Goal: Use online tool/utility: Utilize a website feature to perform a specific function

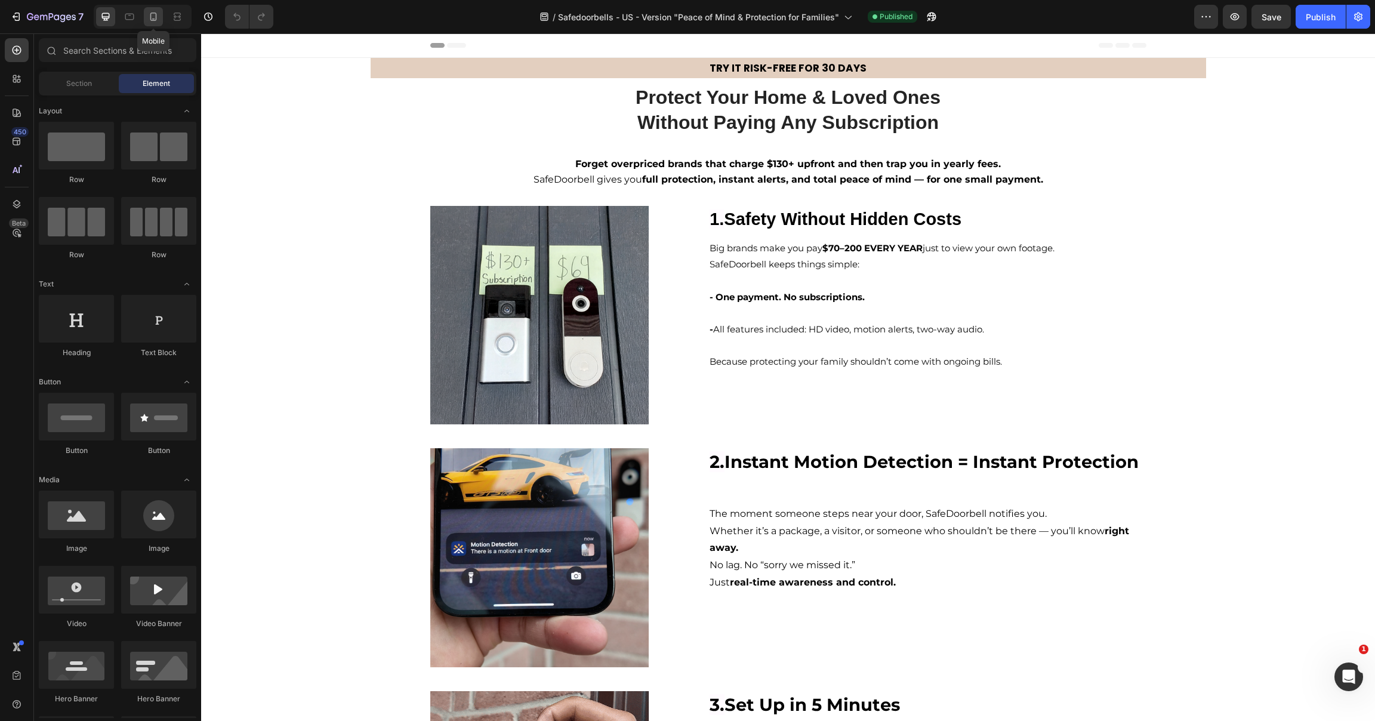
click at [153, 16] on icon at bounding box center [153, 17] width 12 height 12
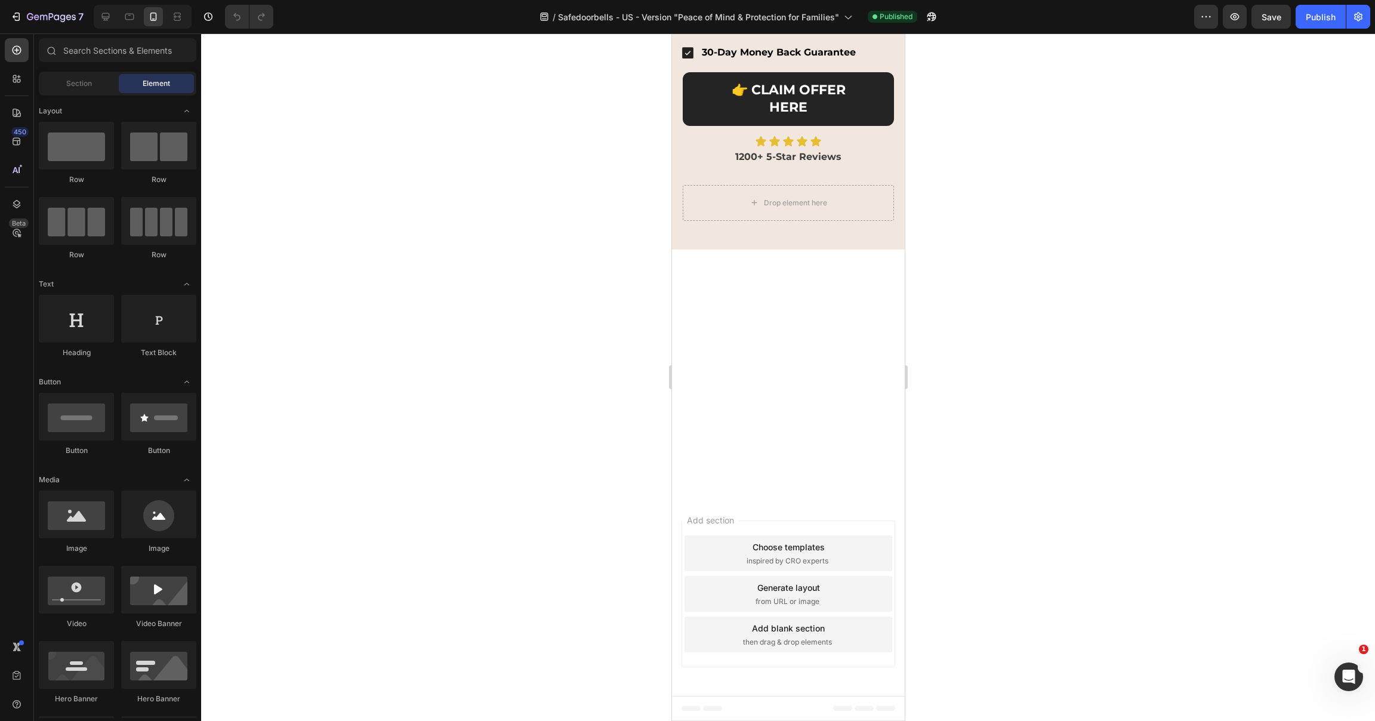
scroll to position [3149, 0]
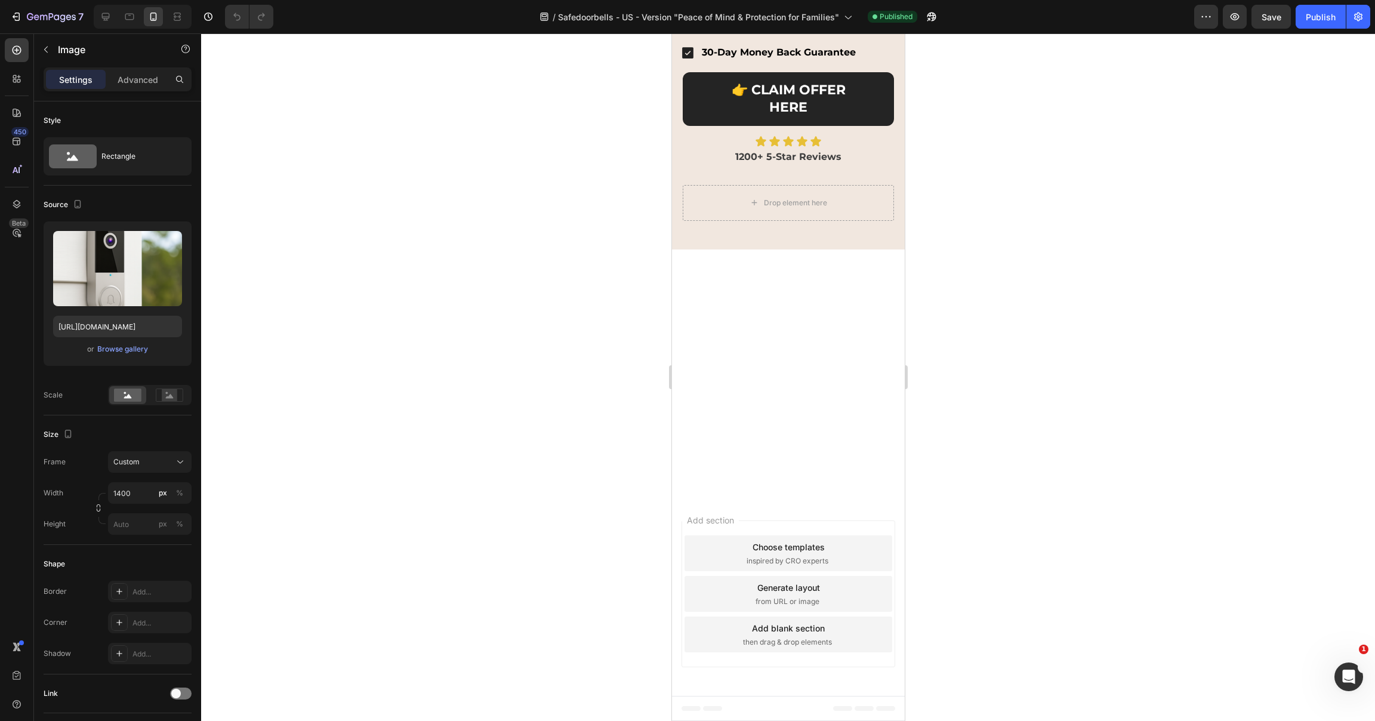
drag, startPoint x: 1126, startPoint y: 156, endPoint x: 1161, endPoint y: 115, distance: 54.2
click at [1136, 144] on div at bounding box center [788, 377] width 1174 height 688
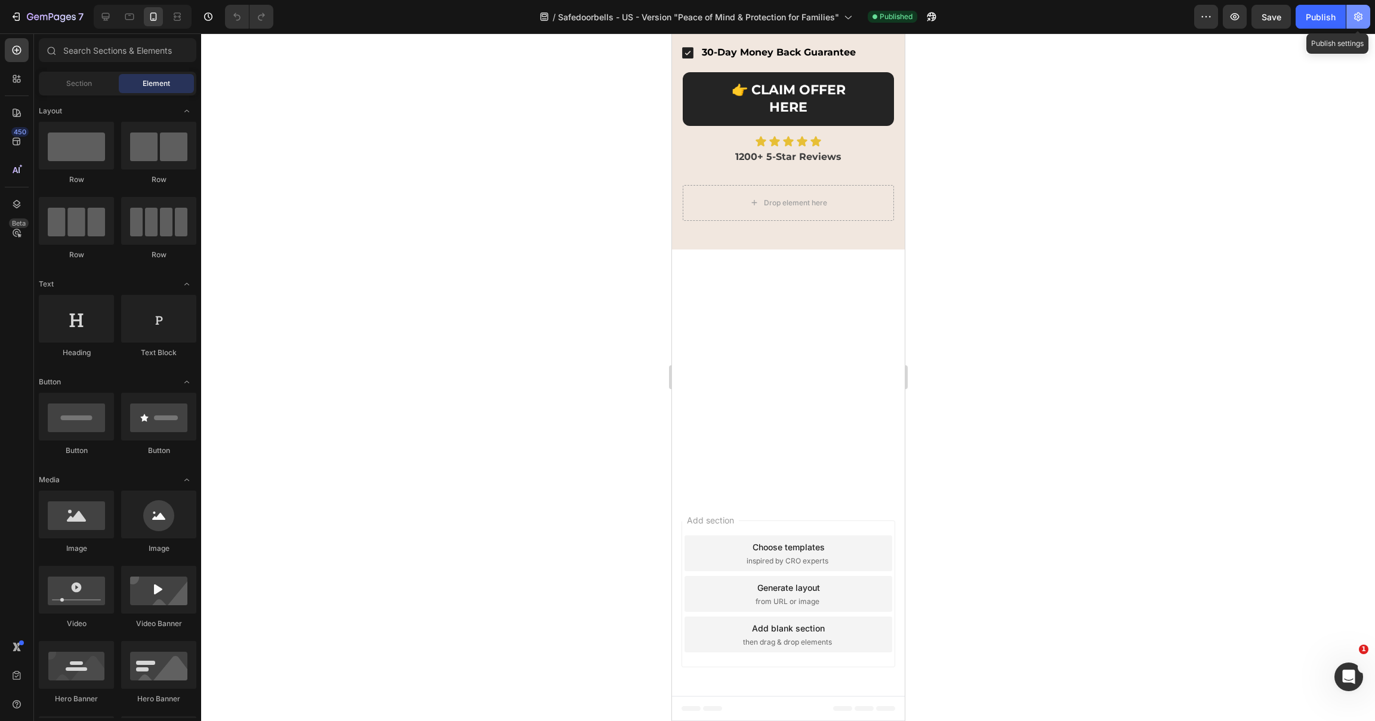
click at [1355, 17] on icon "button" at bounding box center [1358, 17] width 8 height 9
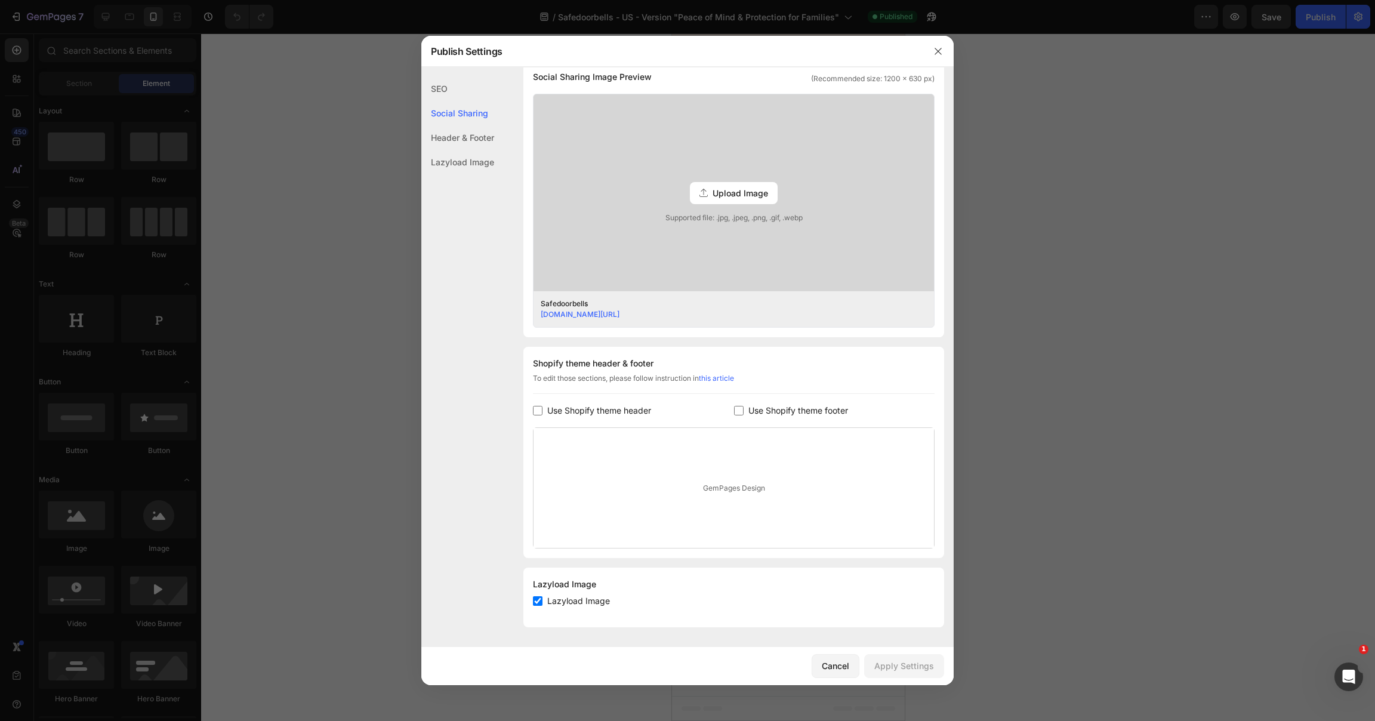
scroll to position [0, 0]
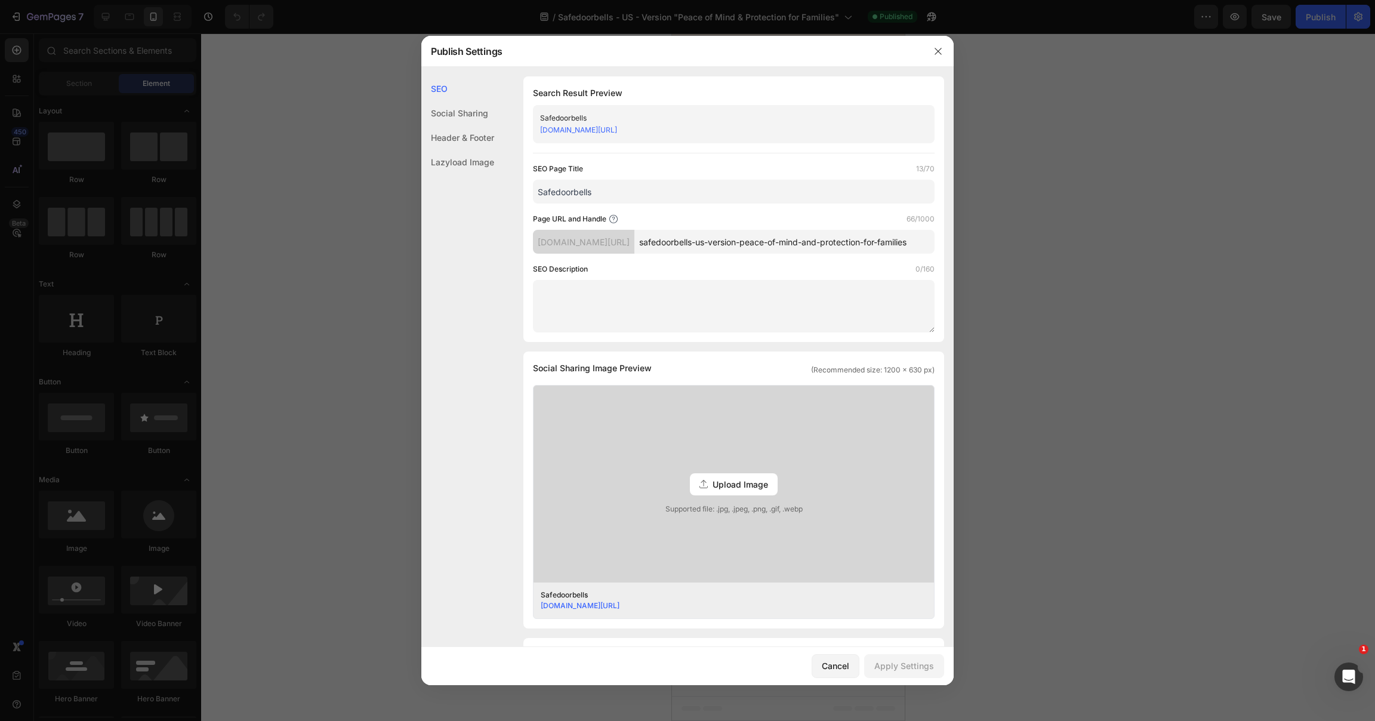
click at [938, 48] on icon "button" at bounding box center [938, 52] width 10 height 10
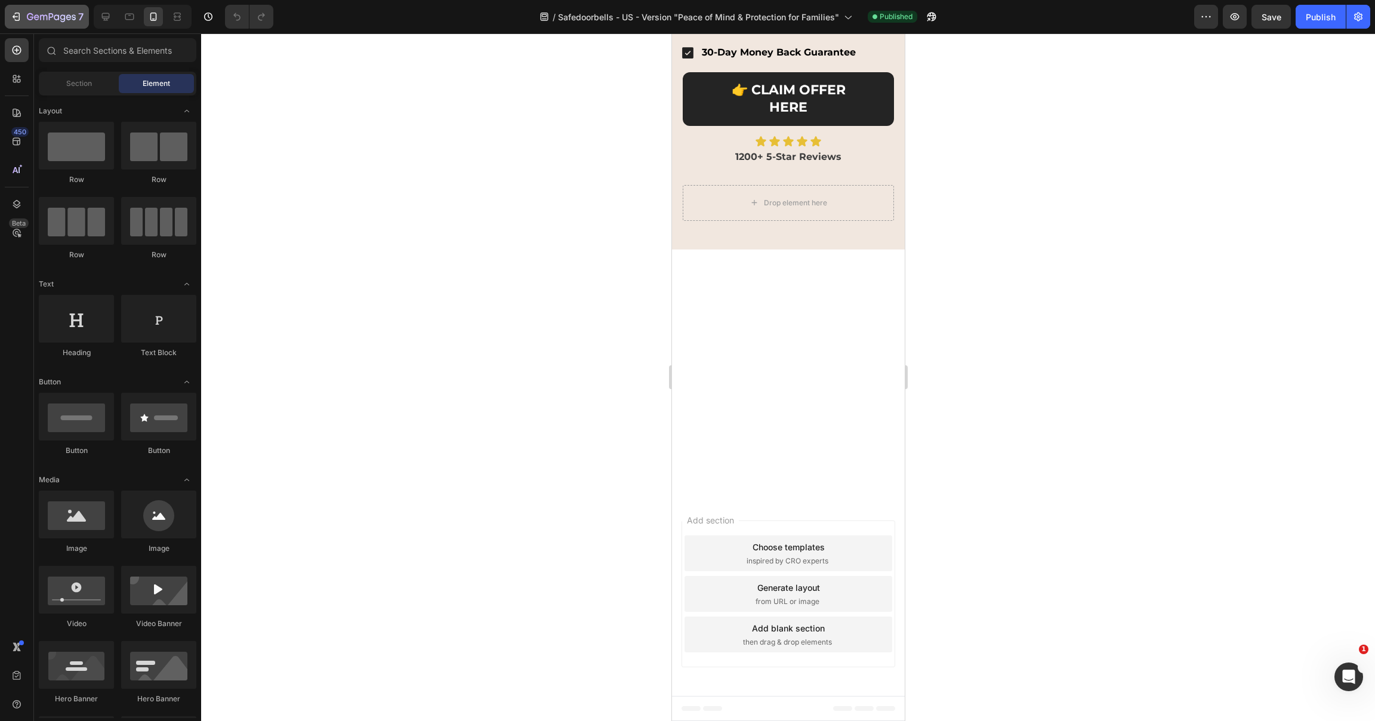
click at [39, 24] on button "7" at bounding box center [47, 17] width 84 height 24
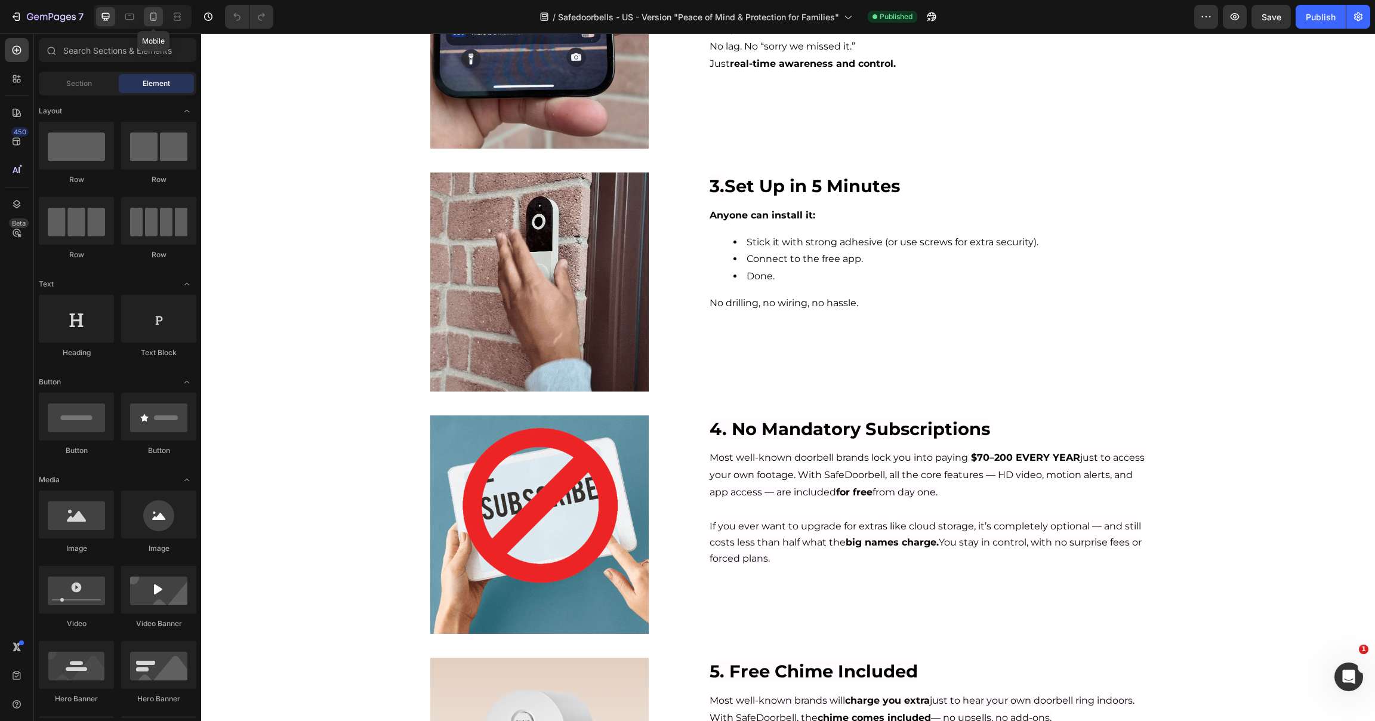
click at [150, 15] on icon at bounding box center [153, 17] width 12 height 12
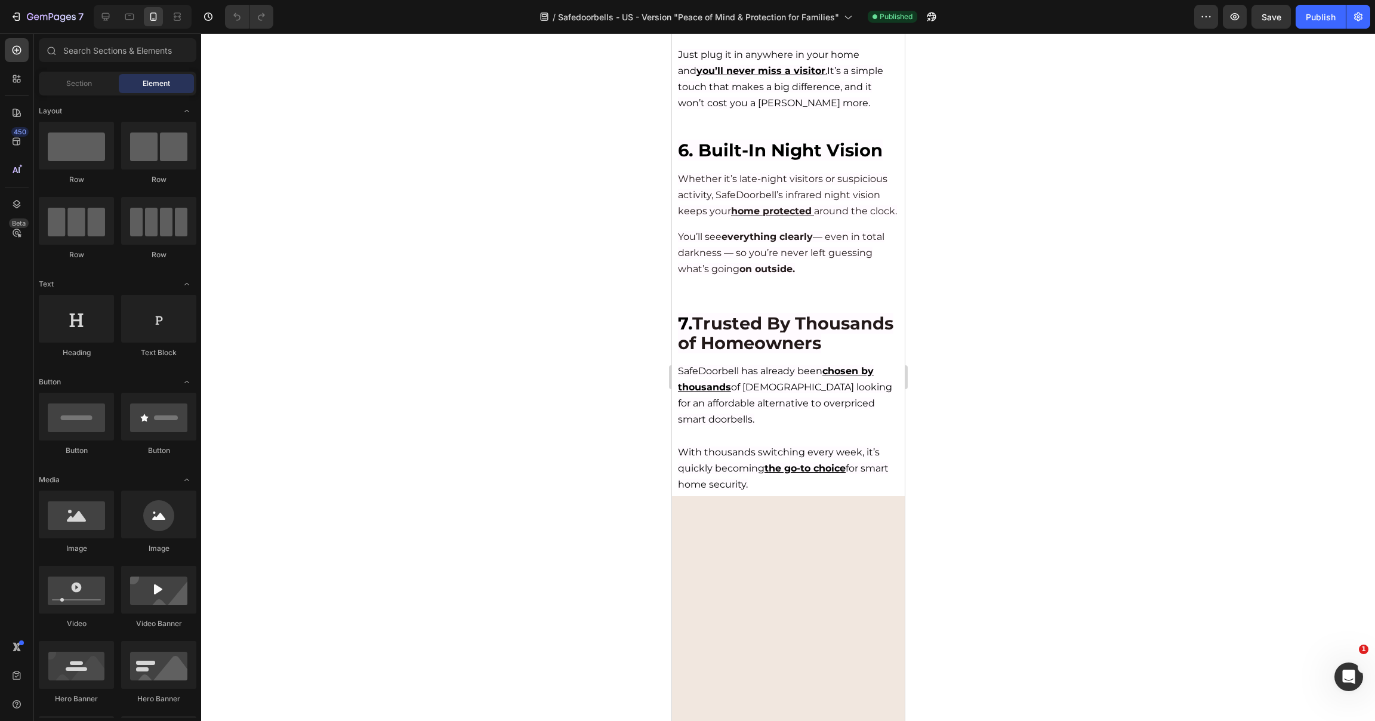
scroll to position [2405, 0]
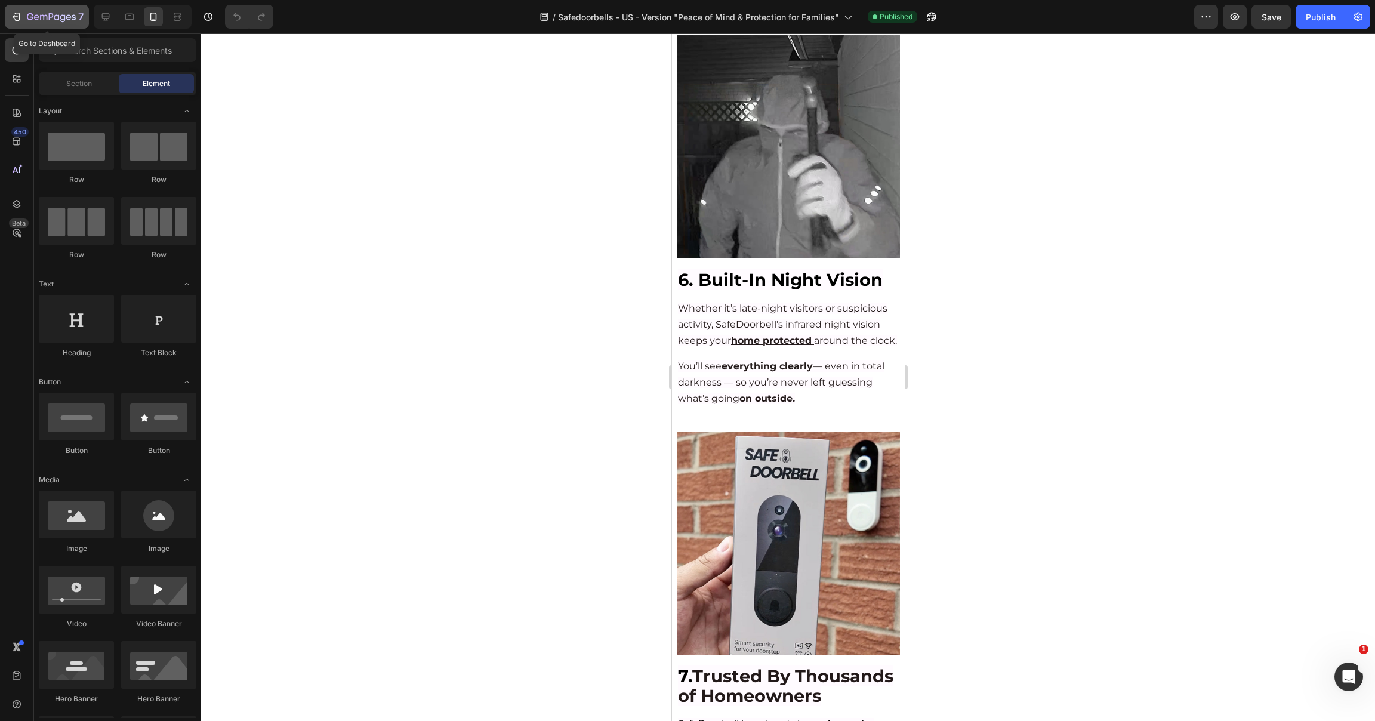
click at [20, 18] on icon "button" at bounding box center [16, 17] width 12 height 12
